Goal: Information Seeking & Learning: Learn about a topic

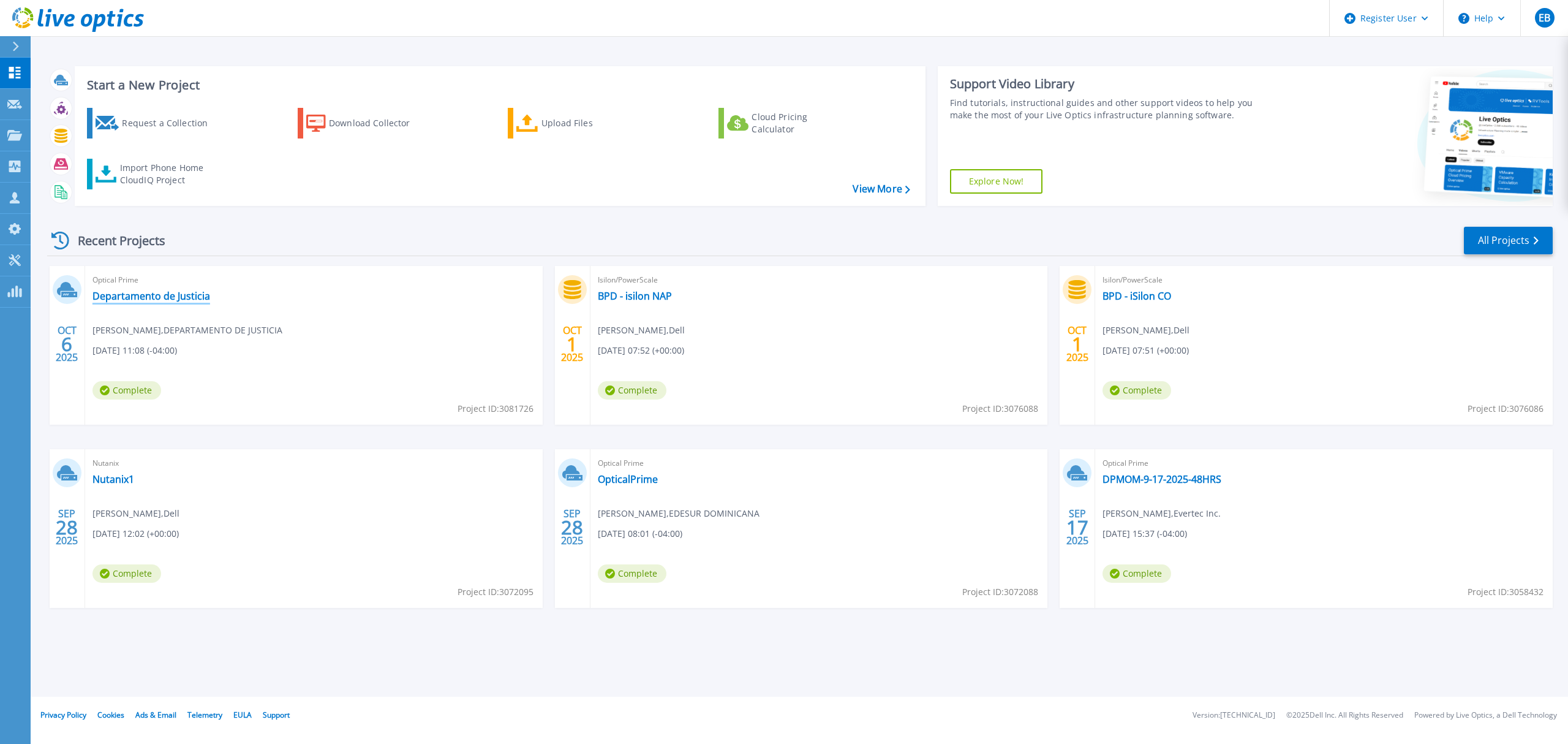
click at [158, 295] on link "Departamento de Justicia" at bounding box center [152, 296] width 118 height 12
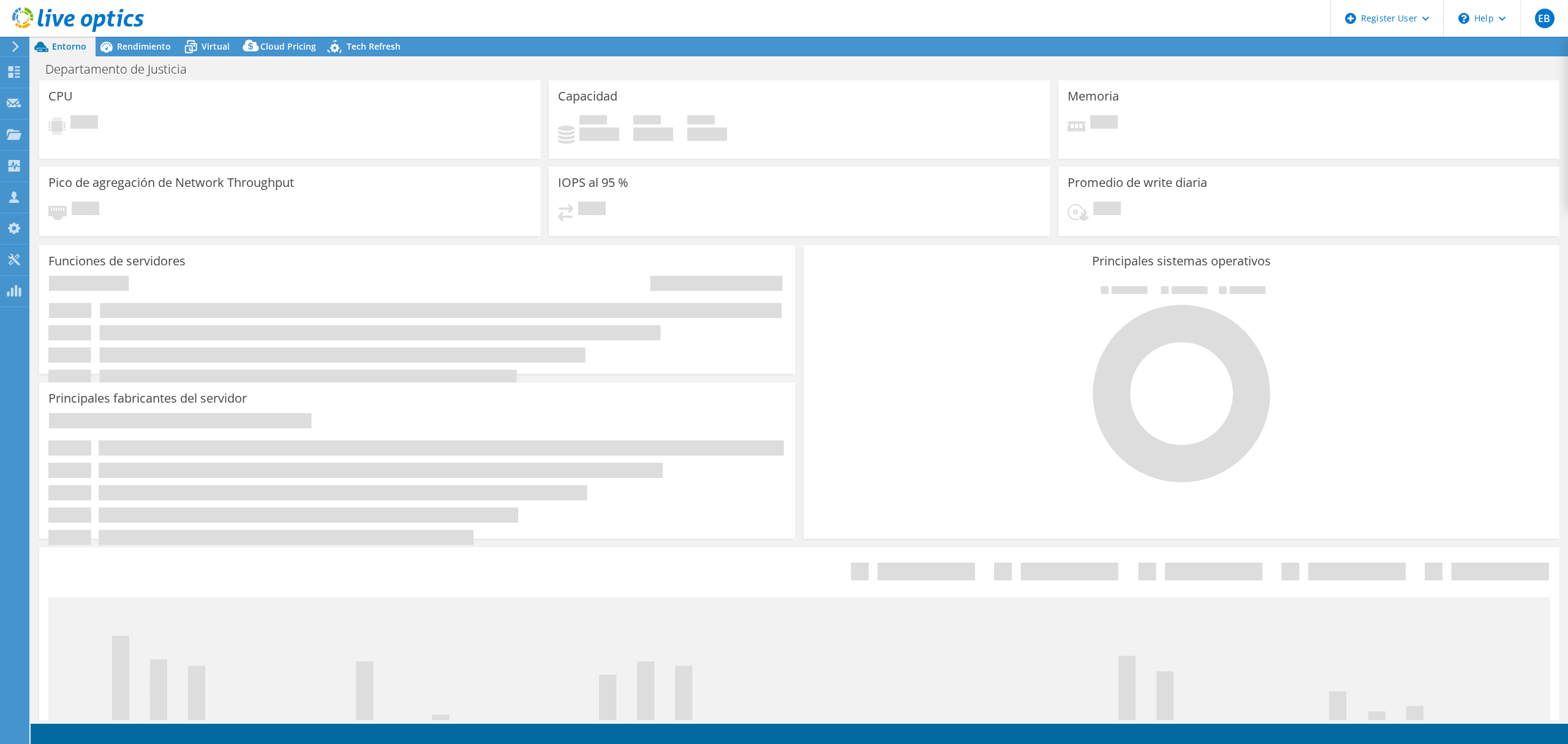
select select "USD"
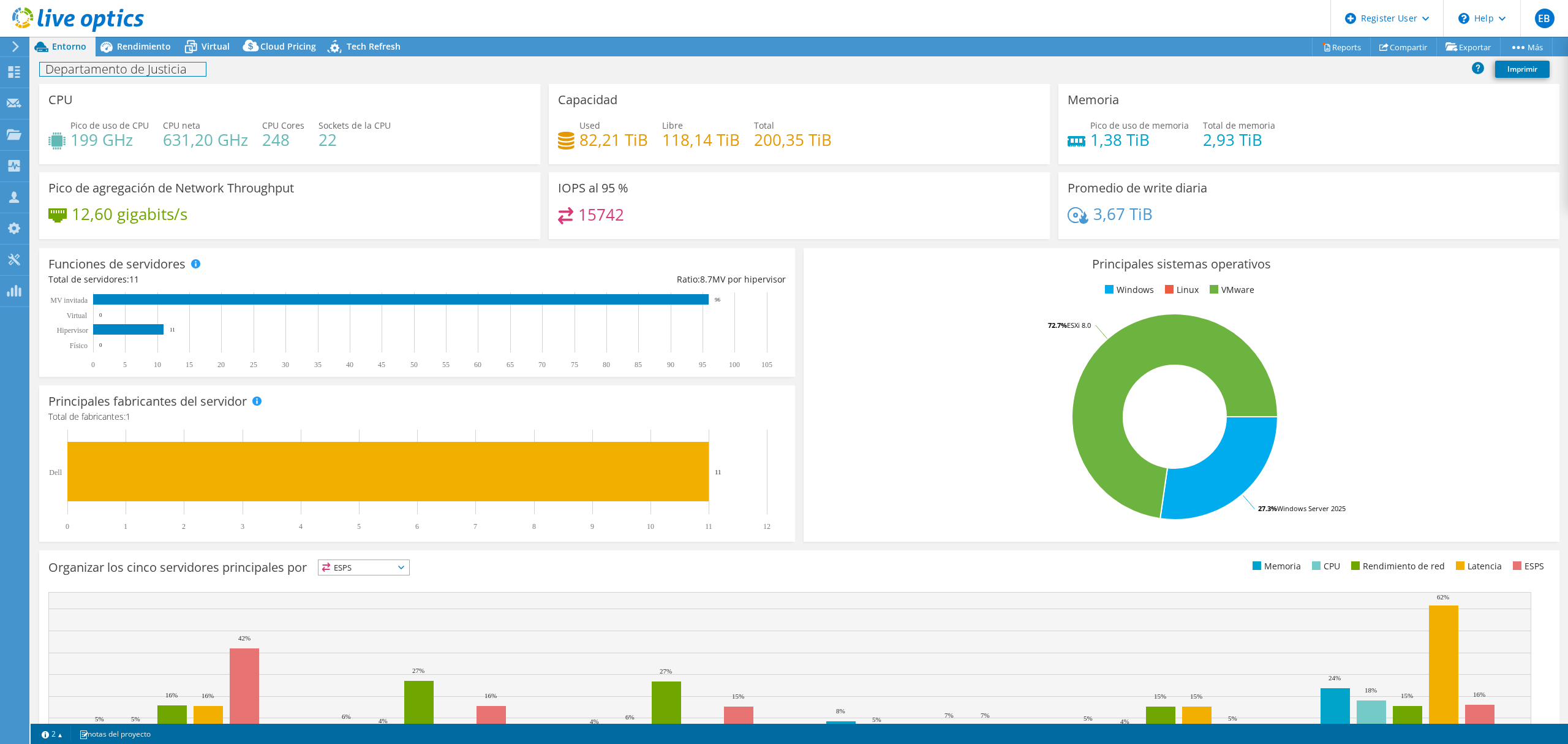
click at [146, 56] on div "Departamento de Justicia Imprimir" at bounding box center [799, 70] width 1537 height 28
click at [145, 45] on span "Rendimiento" at bounding box center [144, 46] width 54 height 12
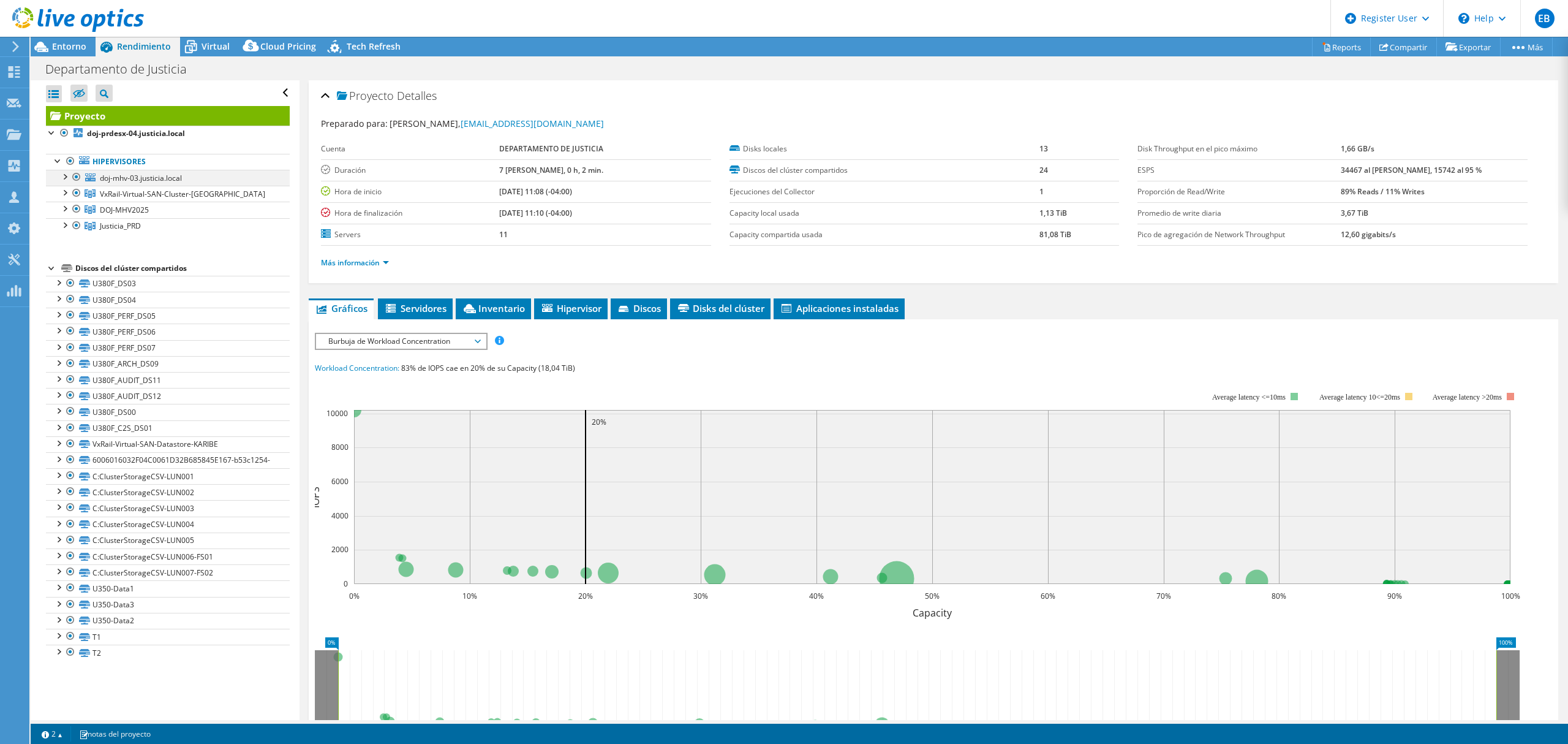
click at [67, 177] on div at bounding box center [64, 175] width 12 height 12
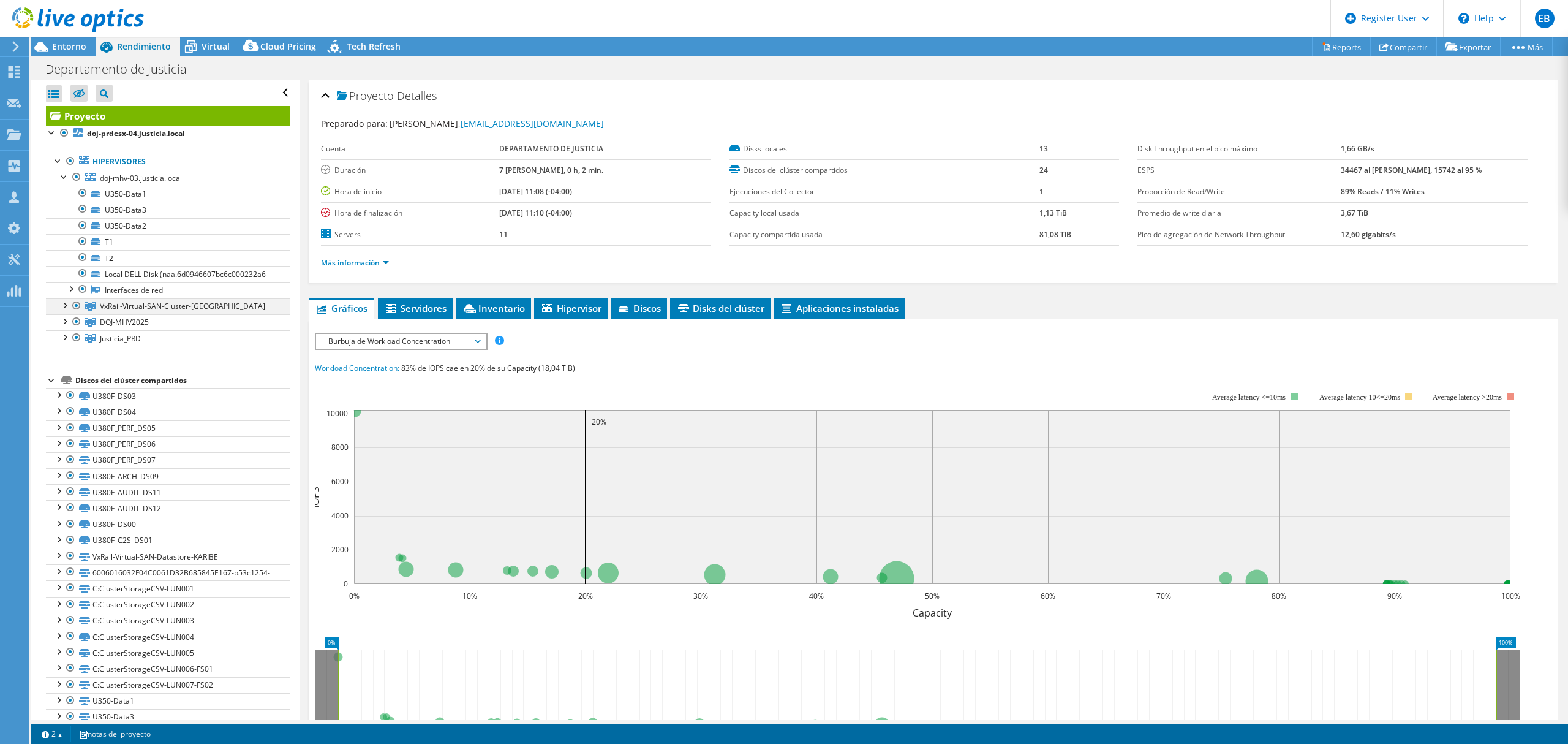
click at [64, 311] on div at bounding box center [64, 304] width 12 height 12
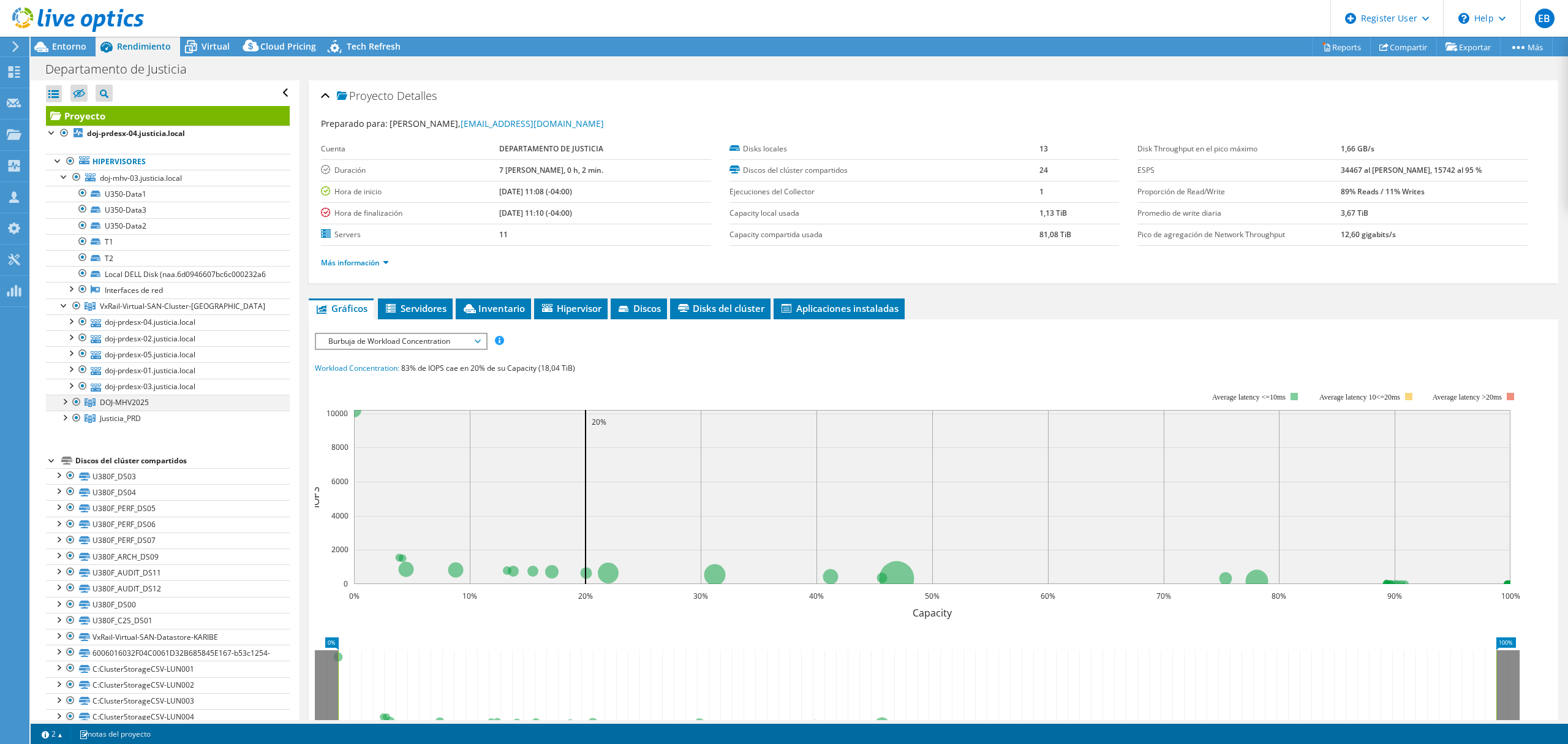
click at [64, 407] on div at bounding box center [64, 400] width 12 height 12
click at [67, 471] on div at bounding box center [64, 464] width 12 height 12
click at [137, 410] on link "DOJ-MHV2025" at bounding box center [168, 402] width 244 height 16
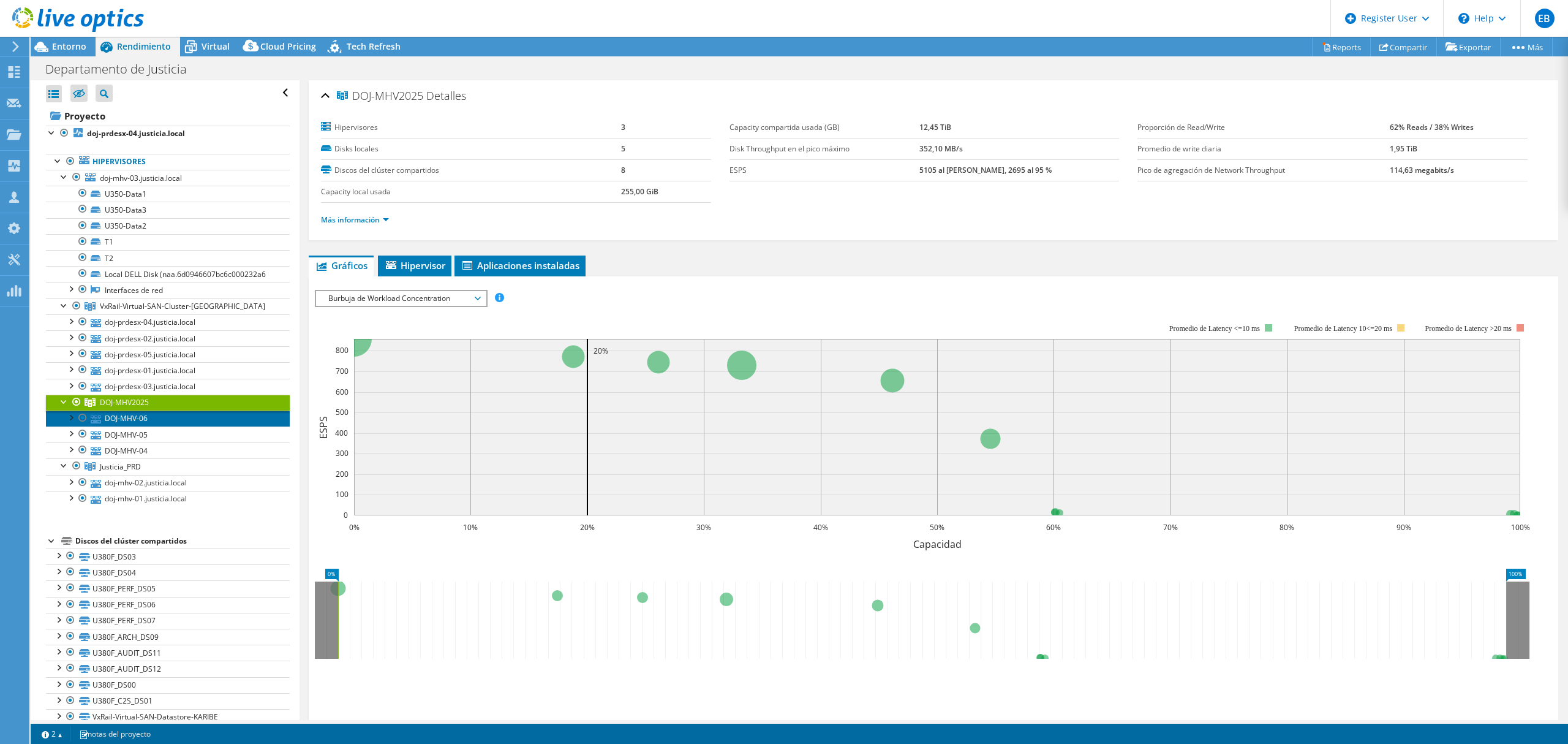
click at [131, 426] on link "DOJ-MHV-06" at bounding box center [168, 418] width 244 height 16
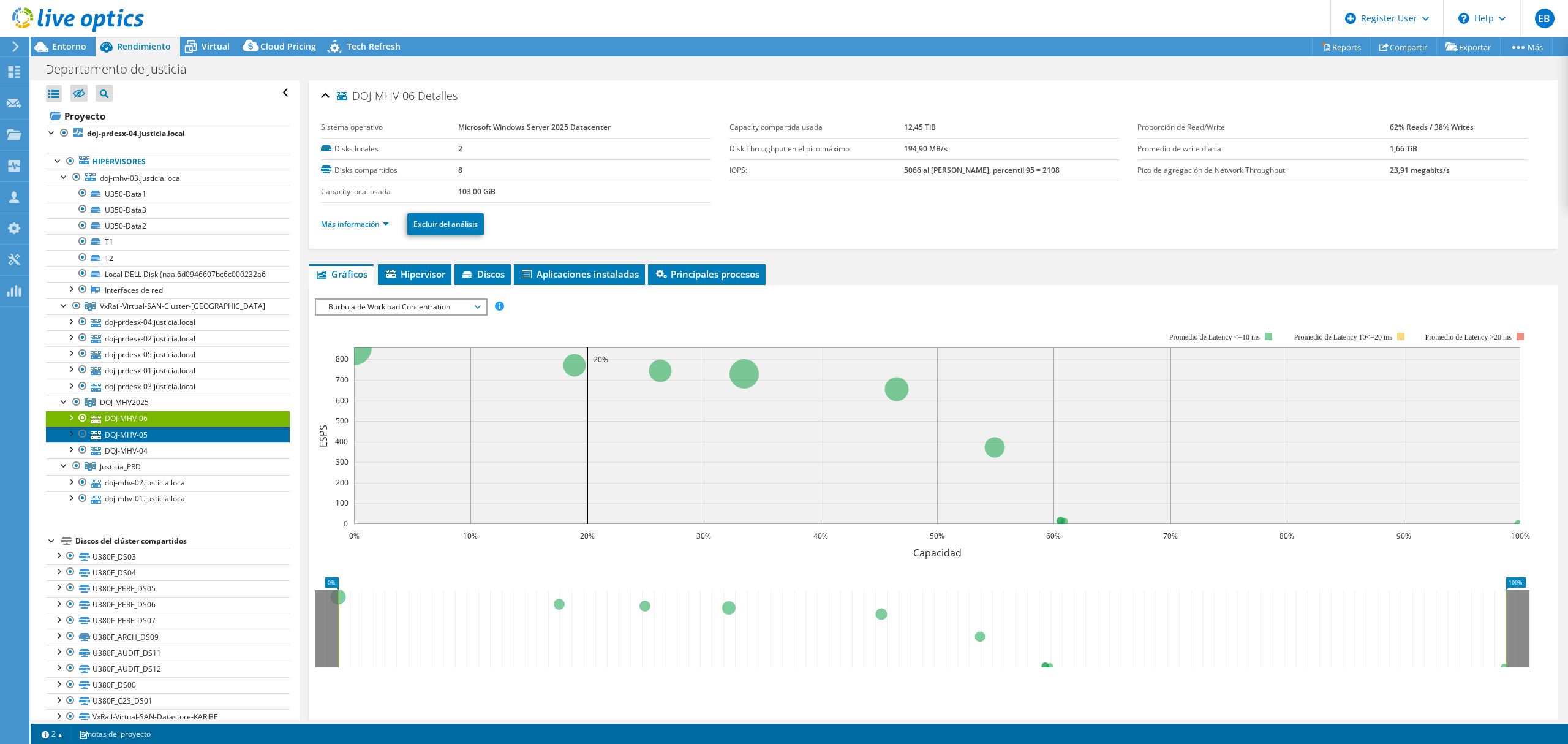
click at [134, 442] on link "DOJ-MHV-05" at bounding box center [168, 434] width 244 height 16
click at [134, 458] on link "DOJ-MHV-04" at bounding box center [168, 450] width 244 height 16
click at [132, 472] on span "Justicia_PRD" at bounding box center [120, 467] width 41 height 10
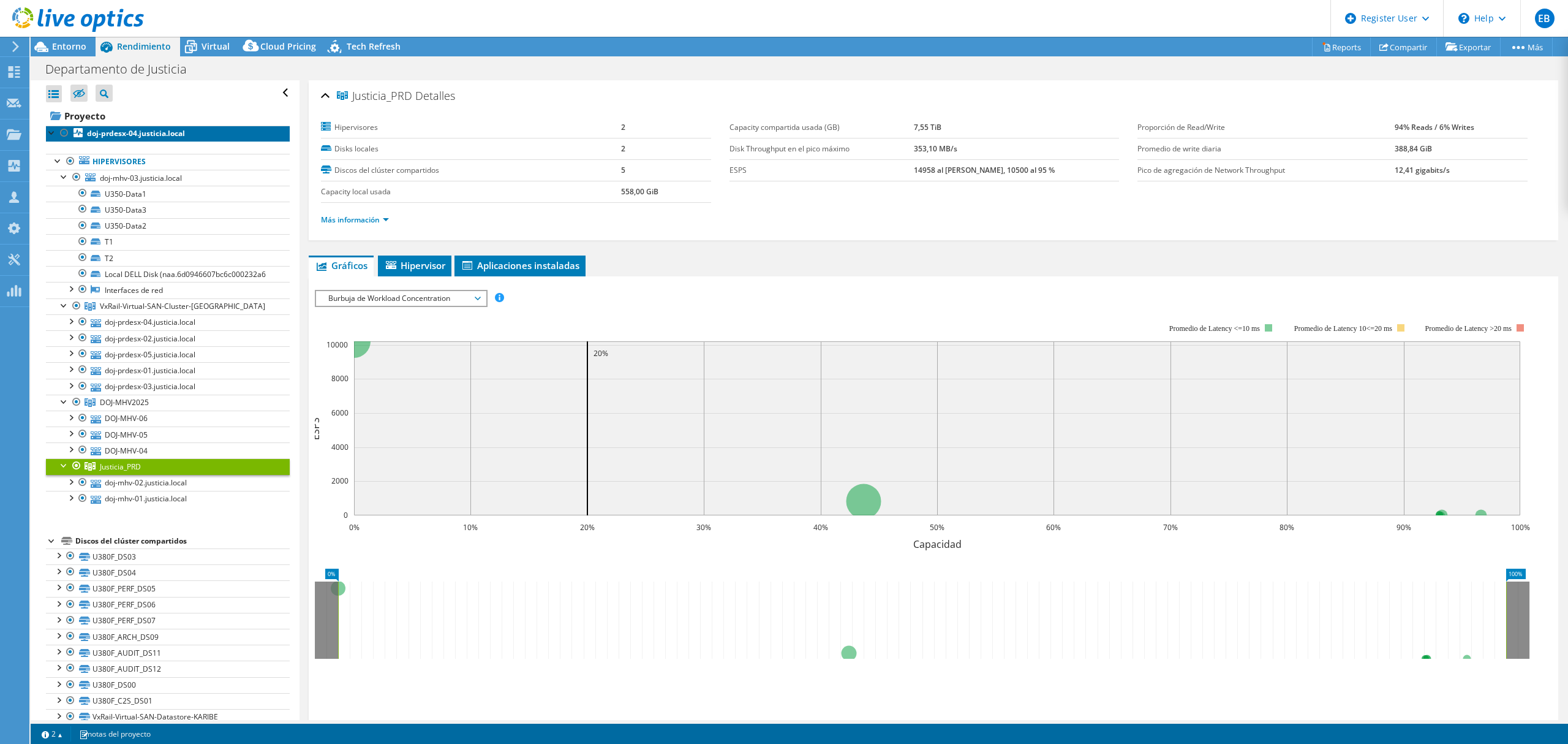
click at [126, 135] on b "doj-prdesx-04.justicia.local" at bounding box center [136, 133] width 98 height 10
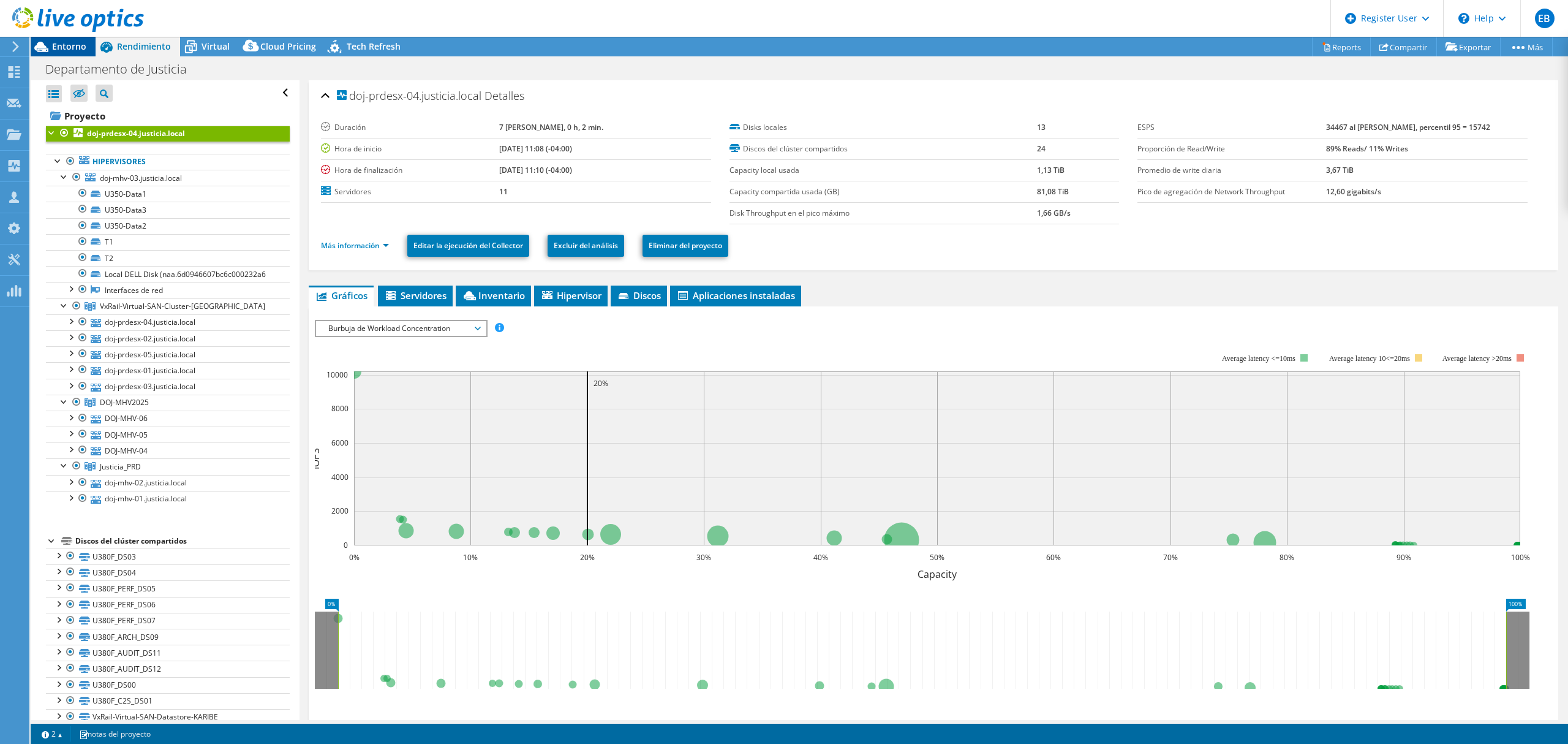
click at [64, 47] on span "Entorno" at bounding box center [69, 46] width 35 height 12
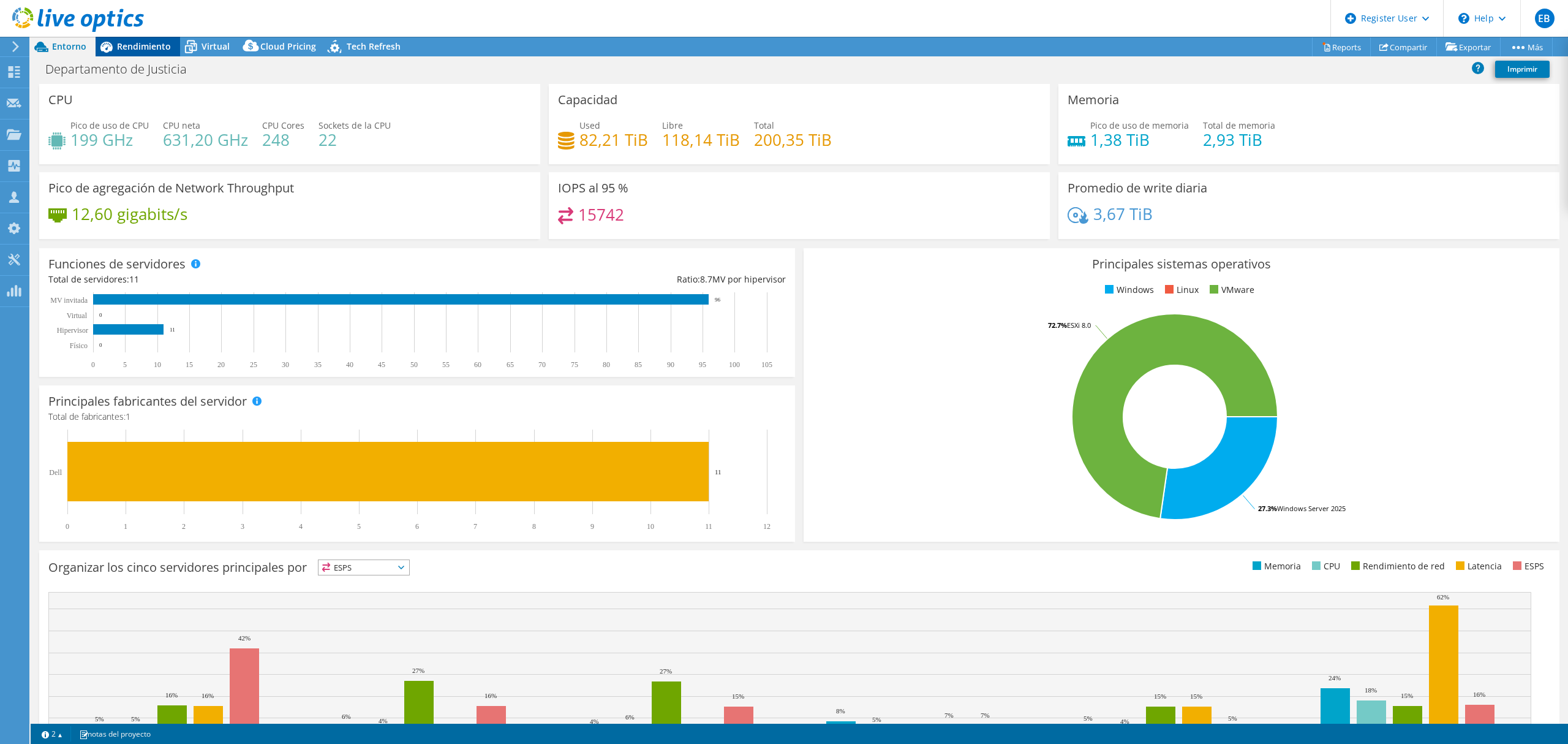
click at [155, 42] on span "Rendimiento" at bounding box center [144, 46] width 54 height 12
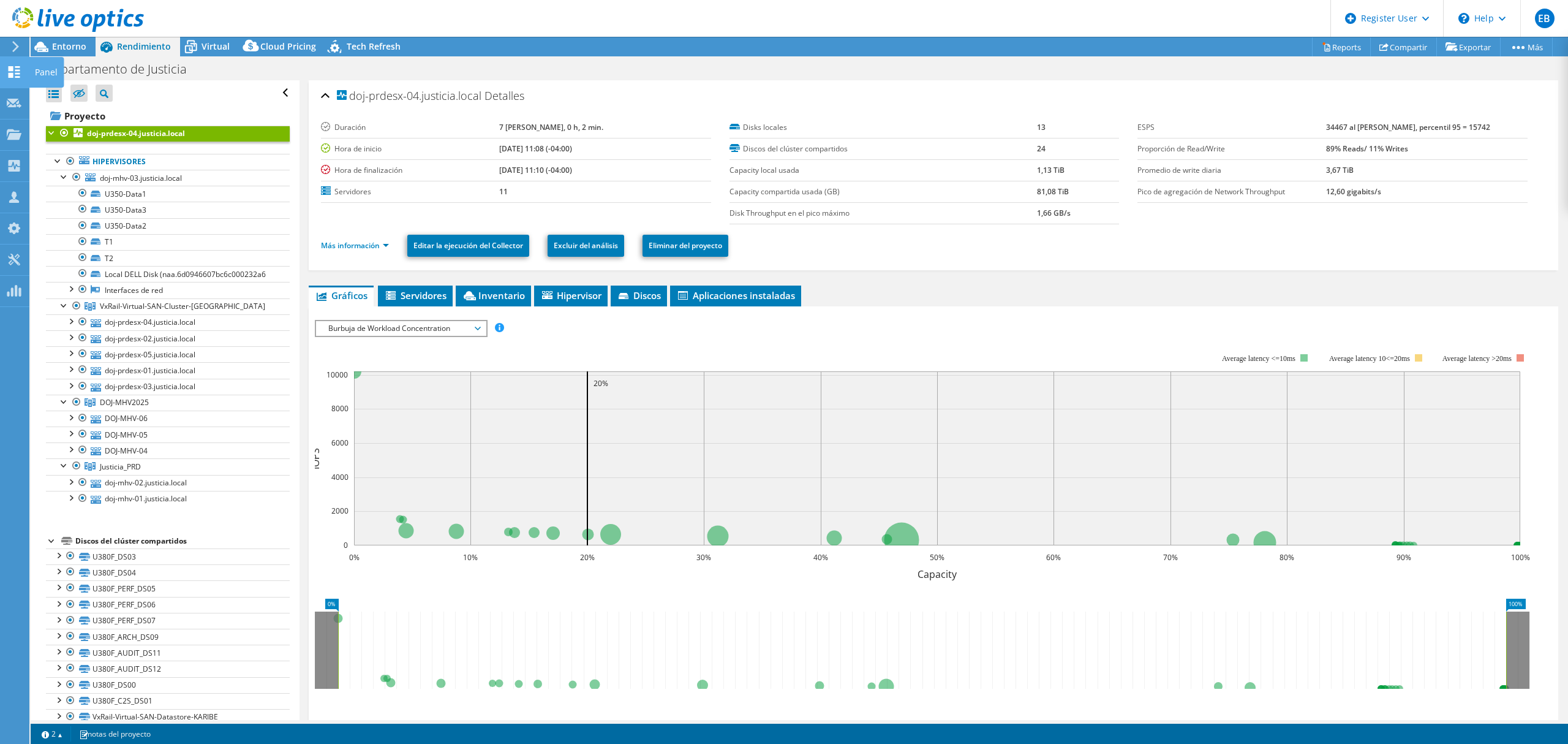
click at [18, 72] on icon at bounding box center [14, 72] width 15 height 12
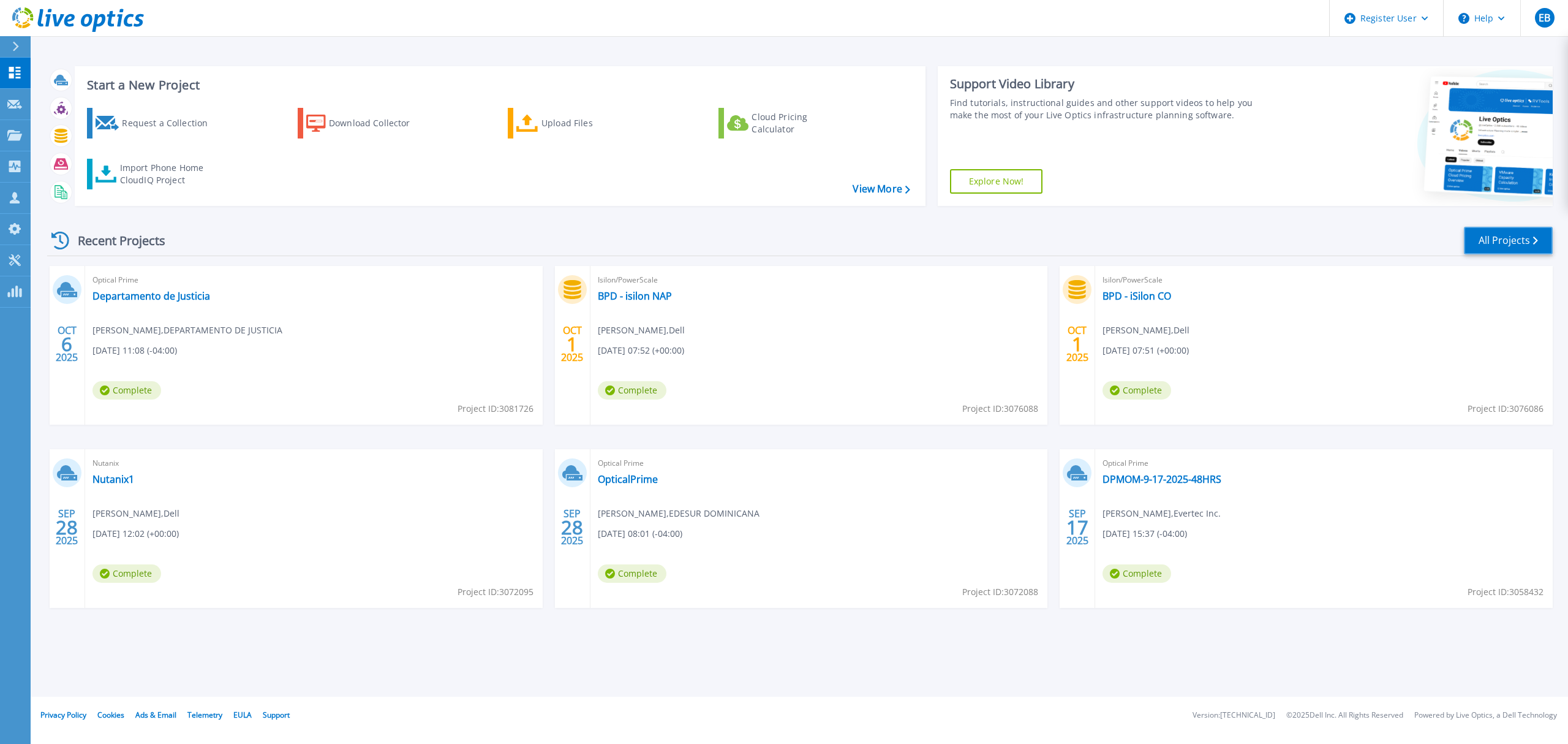
click at [1512, 239] on link "All Projects" at bounding box center [1508, 240] width 89 height 28
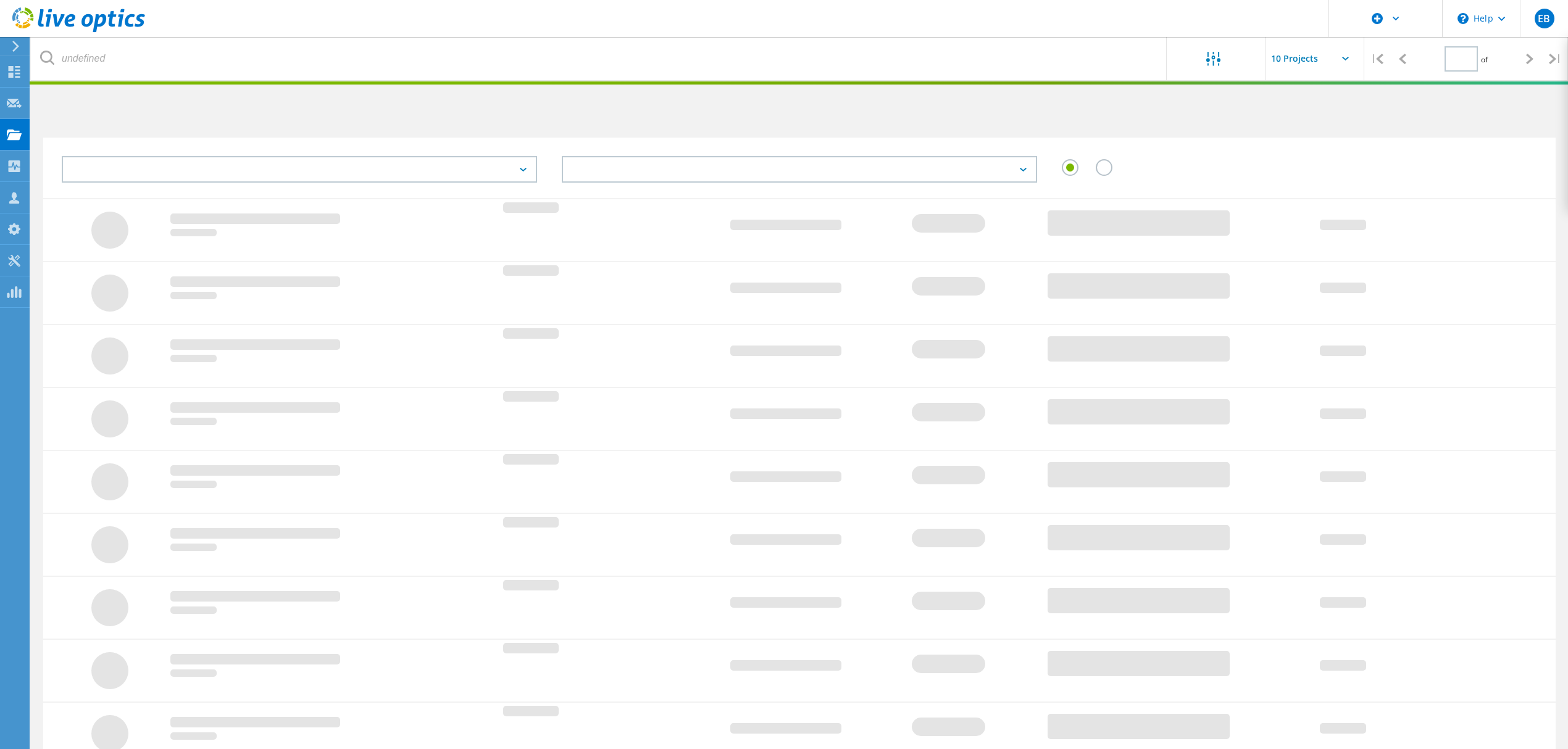
type input "1"
